Goal: Task Accomplishment & Management: Complete application form

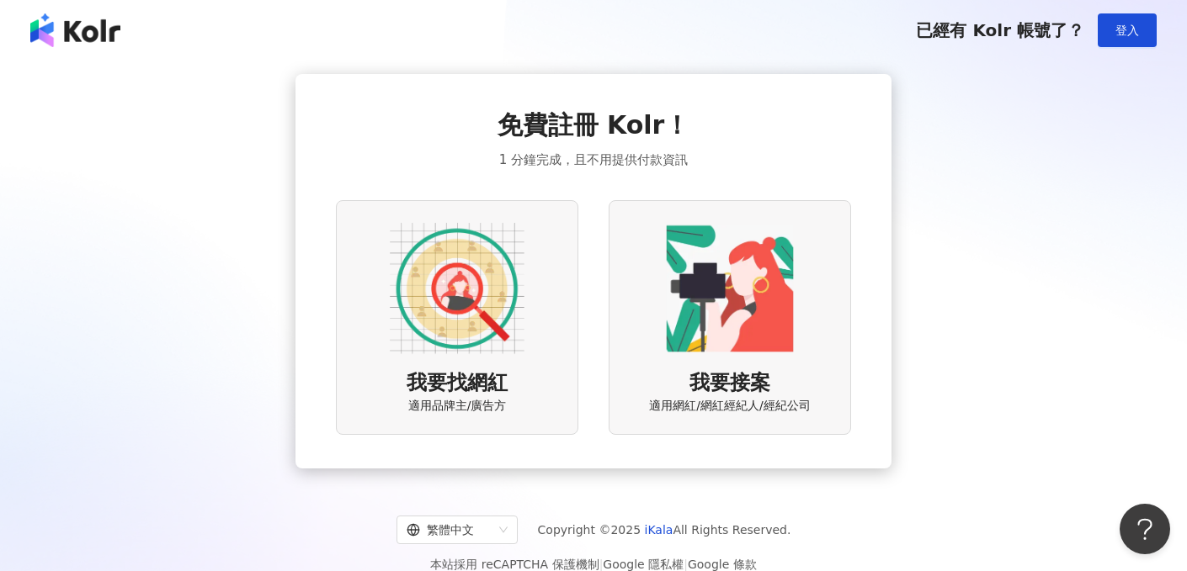
click at [1124, 35] on span "登入" at bounding box center [1127, 30] width 24 height 13
click at [528, 246] on div "我要找網紅 適用品牌主/廣告方" at bounding box center [457, 317] width 242 height 235
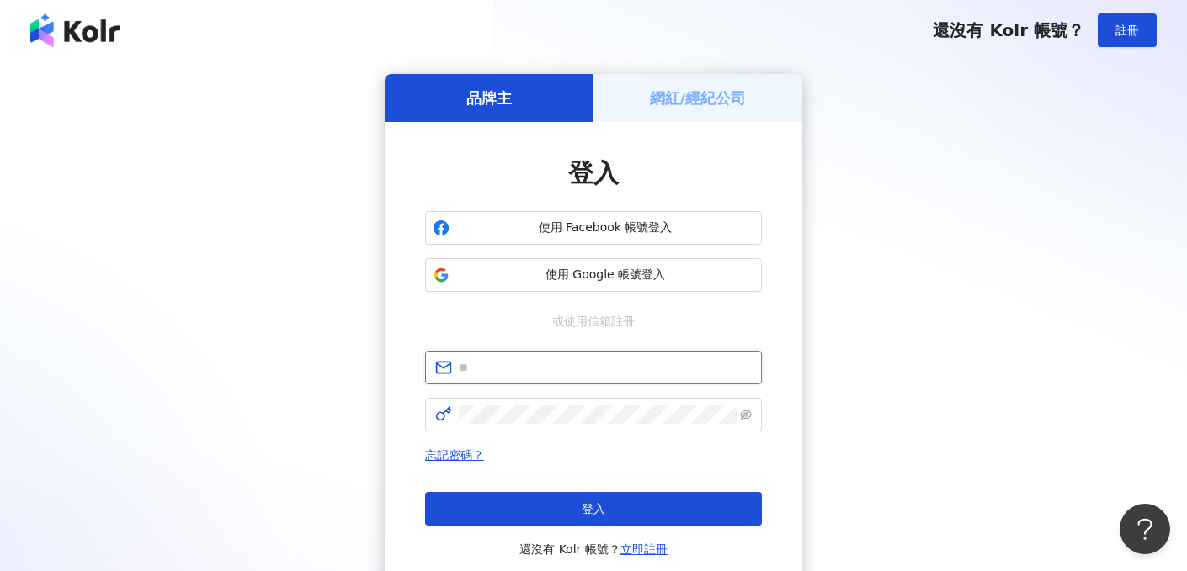
click at [587, 366] on input "text" at bounding box center [605, 368] width 293 height 19
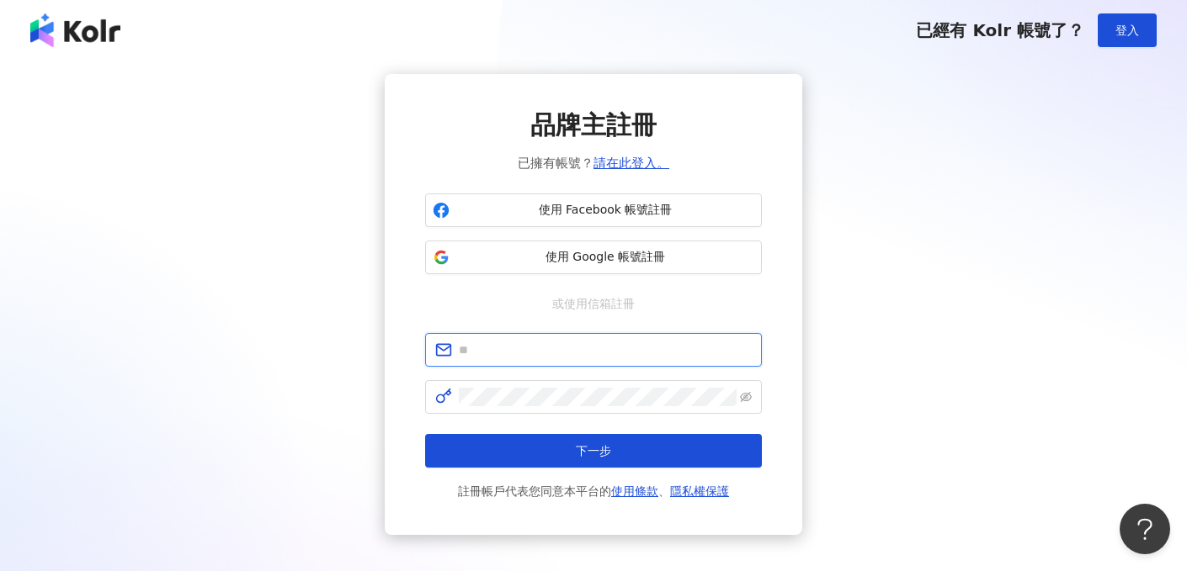
click at [511, 358] on input "text" at bounding box center [605, 350] width 293 height 19
paste input "**********"
type input "**********"
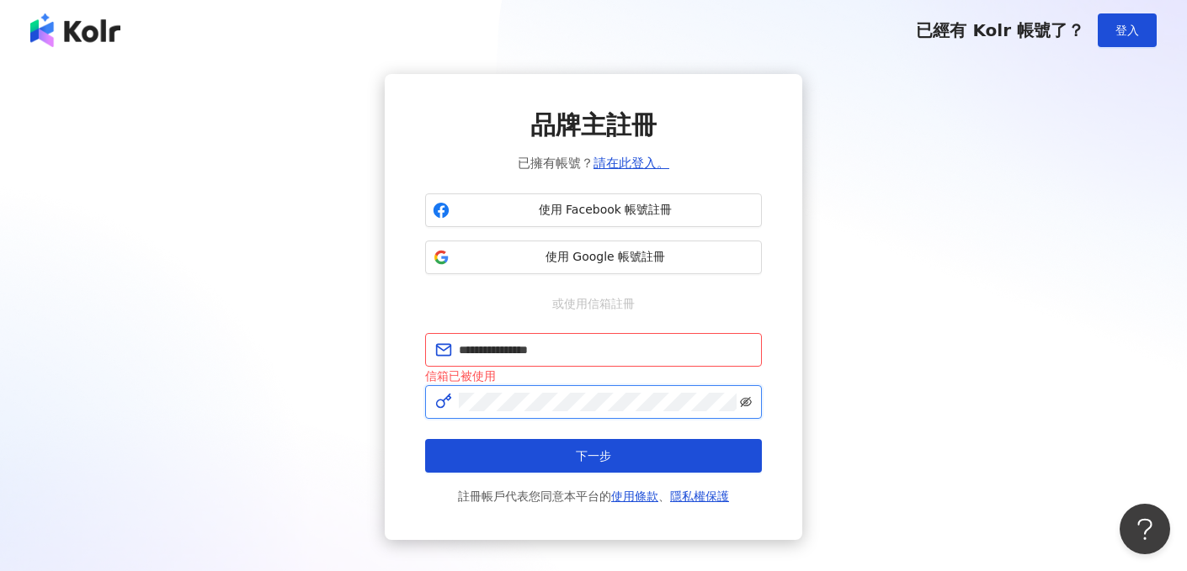
click at [741, 401] on icon "eye-invisible" at bounding box center [746, 402] width 12 height 10
click at [741, 404] on icon "eye" at bounding box center [746, 402] width 12 height 8
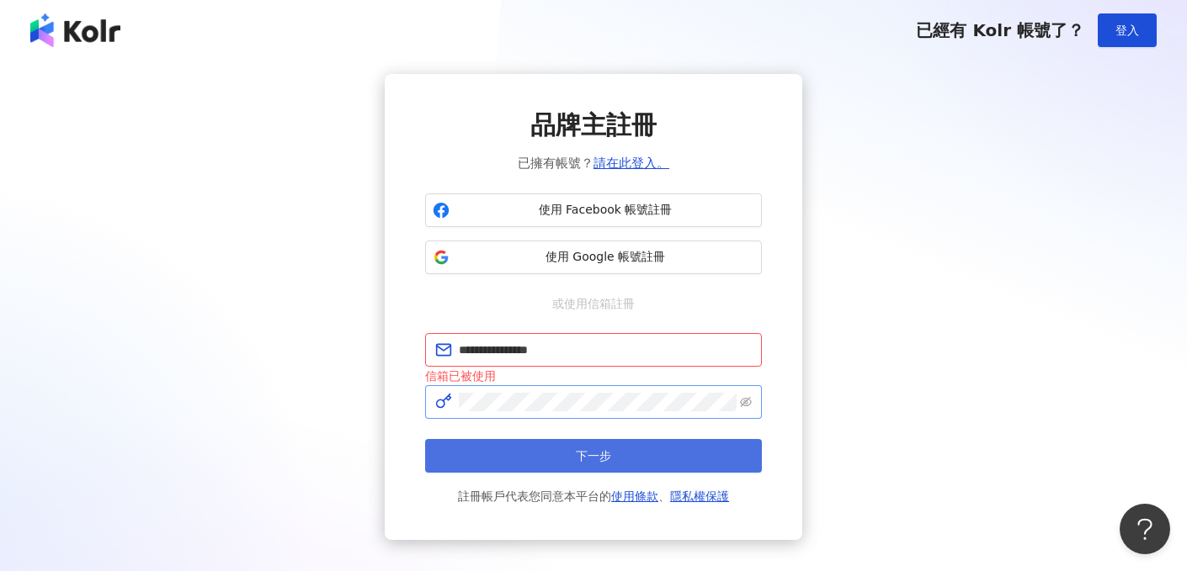
click at [723, 444] on button "下一步" at bounding box center [593, 456] width 337 height 34
click at [719, 448] on button "下一步" at bounding box center [593, 456] width 337 height 34
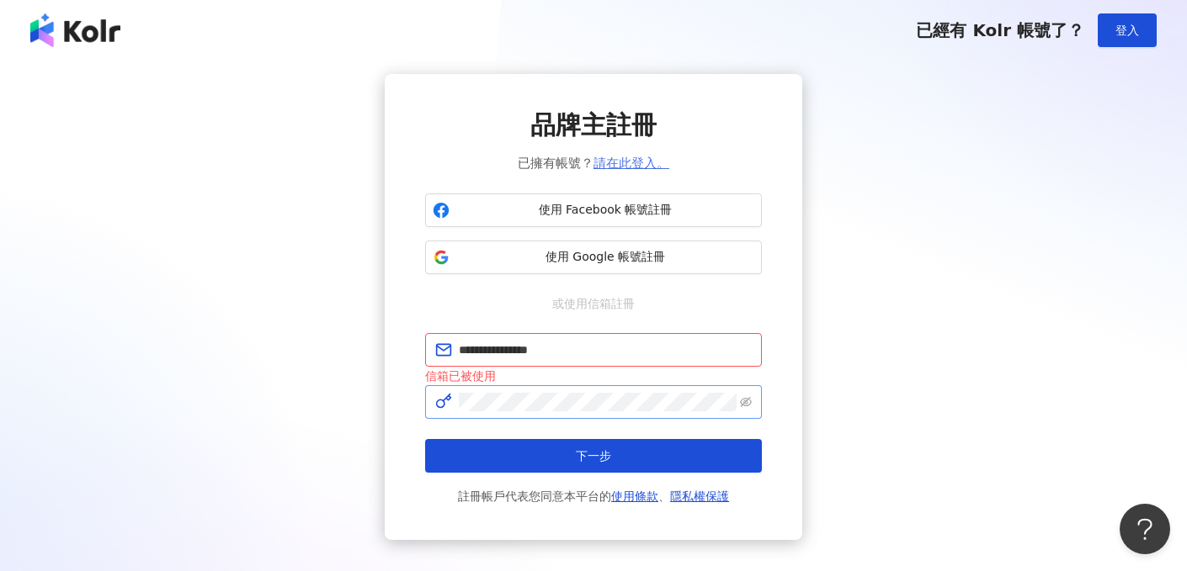
click at [627, 163] on link "請在此登入。" at bounding box center [631, 163] width 76 height 15
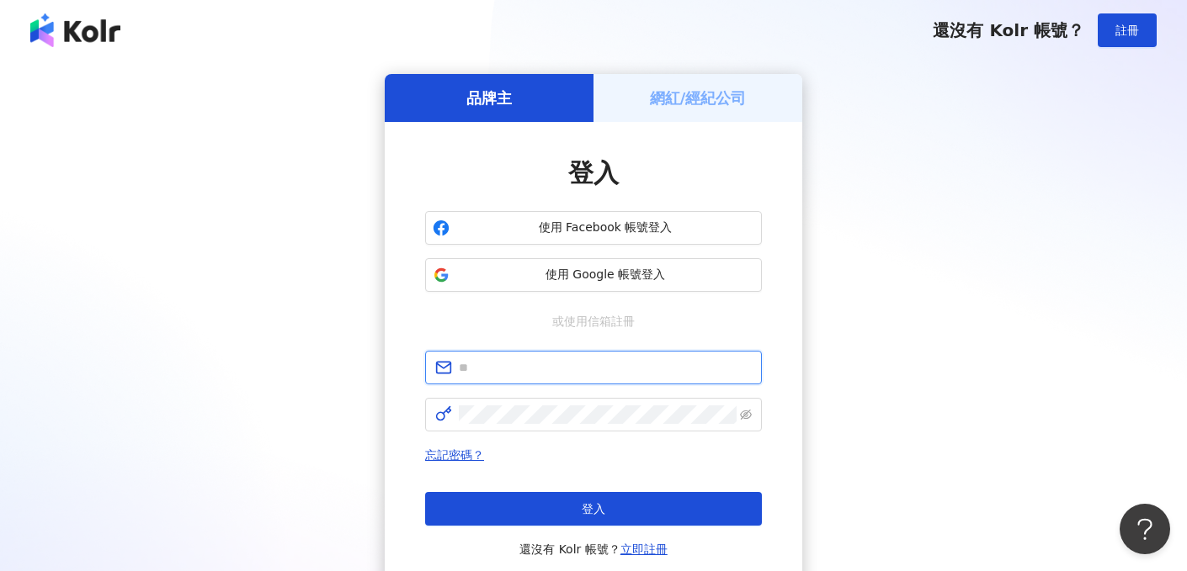
drag, startPoint x: 627, startPoint y: 163, endPoint x: 549, endPoint y: 361, distance: 212.7
click at [549, 361] on input "text" at bounding box center [605, 368] width 293 height 19
click at [545, 364] on input "text" at bounding box center [605, 368] width 293 height 19
click at [546, 368] on input "text" at bounding box center [605, 368] width 293 height 19
type input "**********"
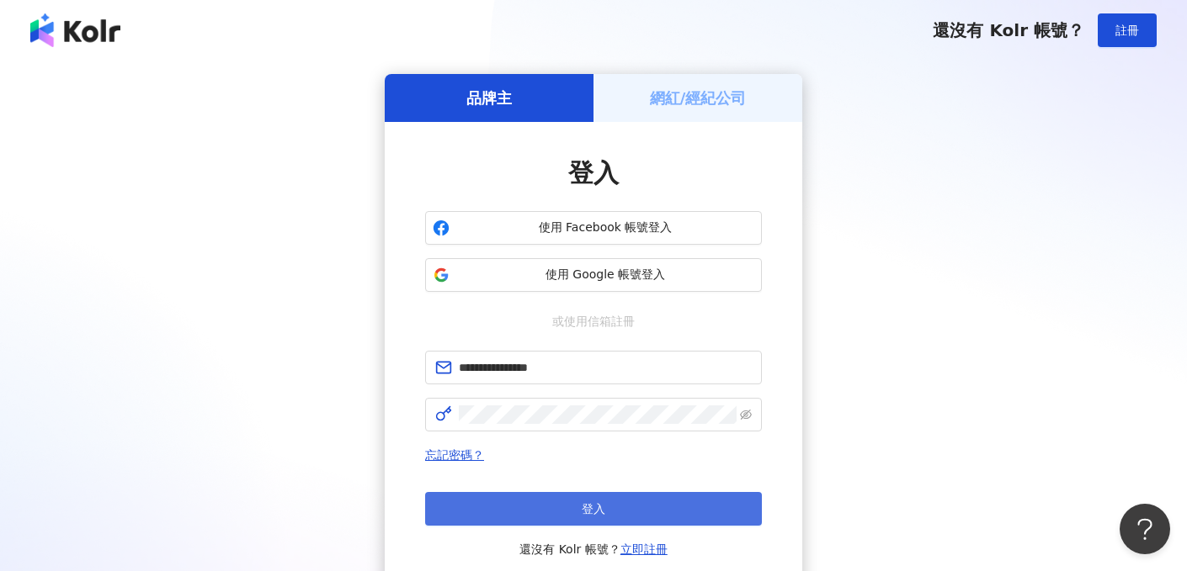
click at [574, 507] on button "登入" at bounding box center [593, 509] width 337 height 34
